Goal: Browse casually: Explore the website without a specific task or goal

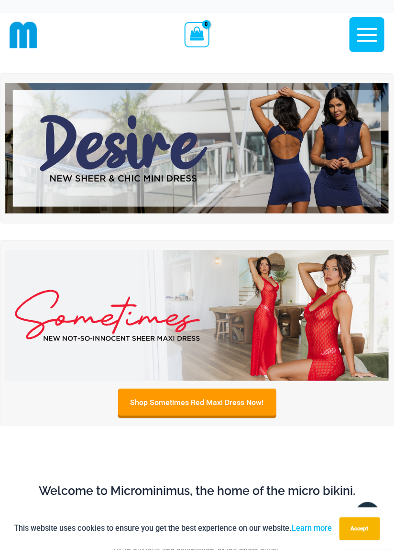
click at [318, 143] on img at bounding box center [197, 148] width 384 height 131
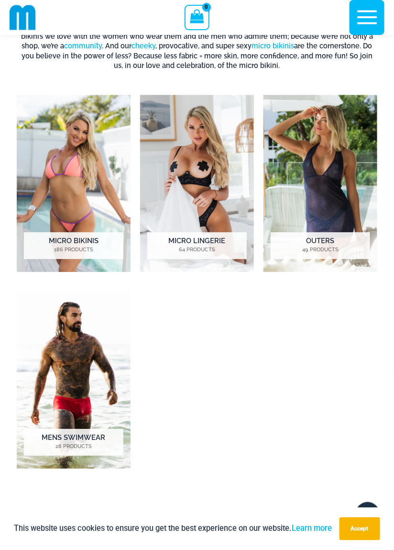
scroll to position [477, 0]
click at [222, 182] on img "Visit product category Micro Lingerie" at bounding box center [197, 183] width 114 height 177
click at [97, 190] on img "Visit product category Micro Bikinis" at bounding box center [74, 183] width 114 height 177
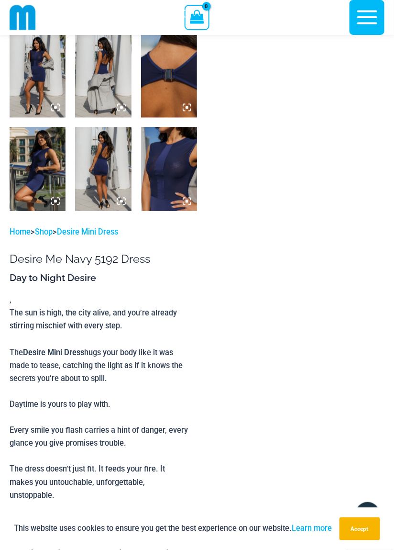
scroll to position [405, 0]
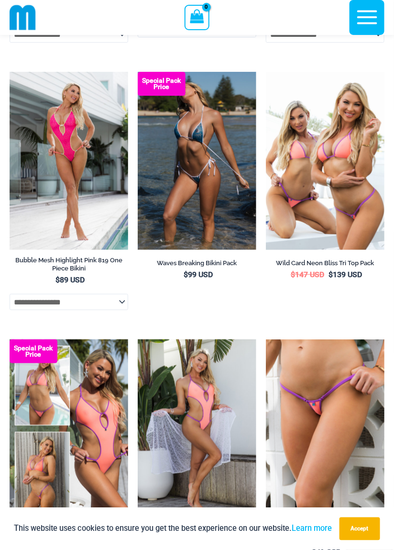
scroll to position [1592, 0]
